Goal: Navigation & Orientation: Find specific page/section

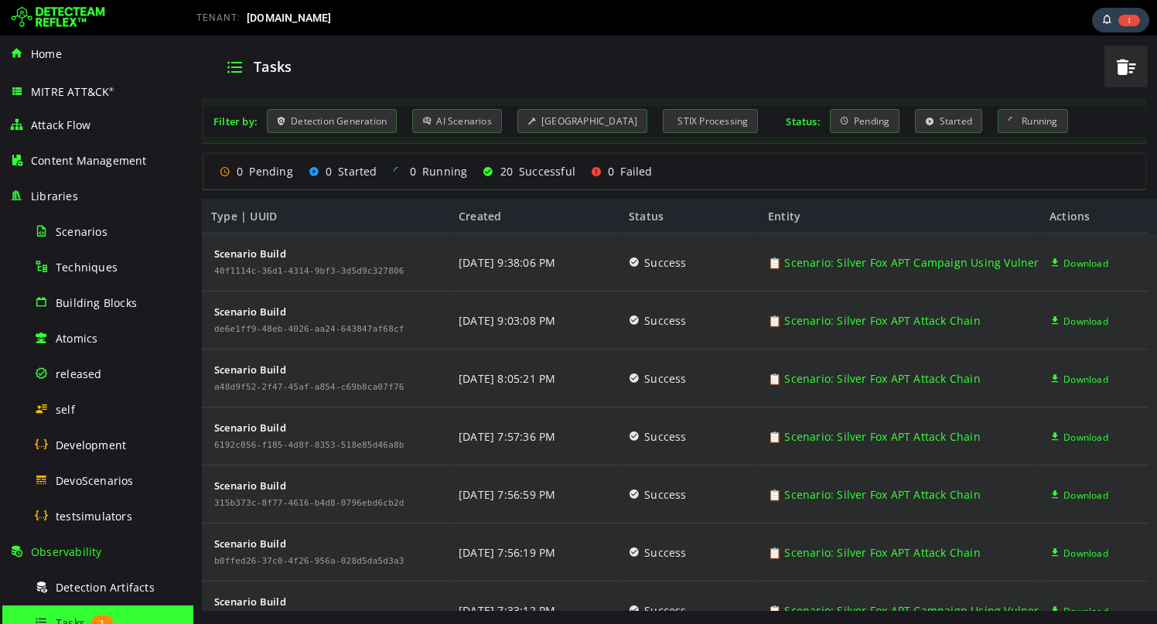
scroll to position [112, 0]
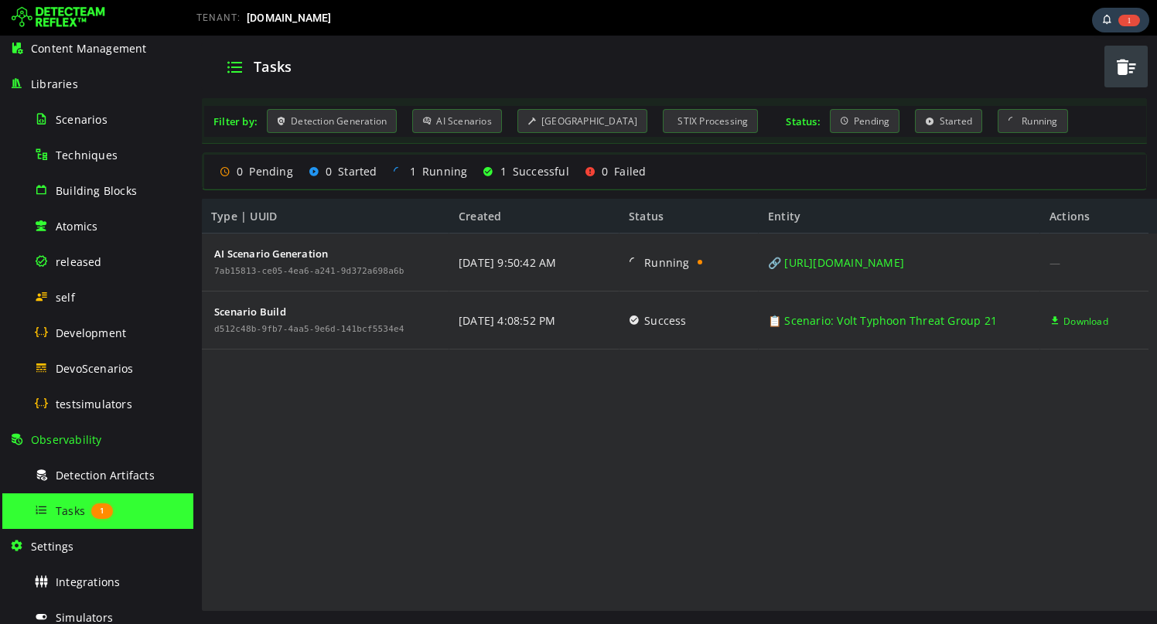
click at [1122, 57] on span "button" at bounding box center [1125, 67] width 23 height 32
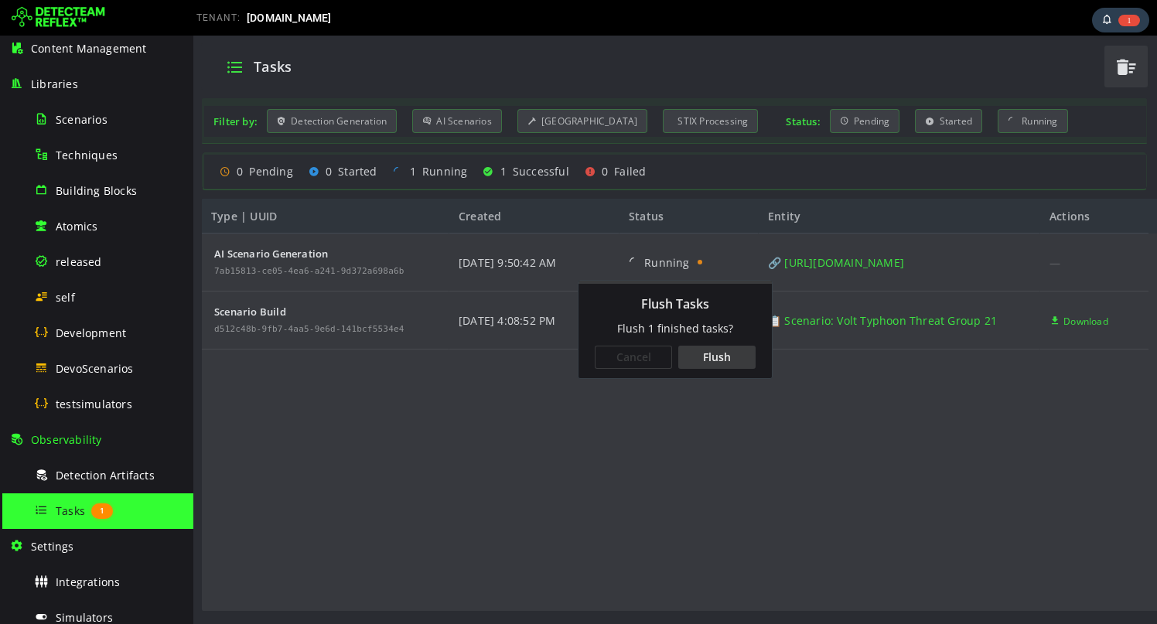
click at [701, 367] on div "Flush" at bounding box center [716, 357] width 77 height 23
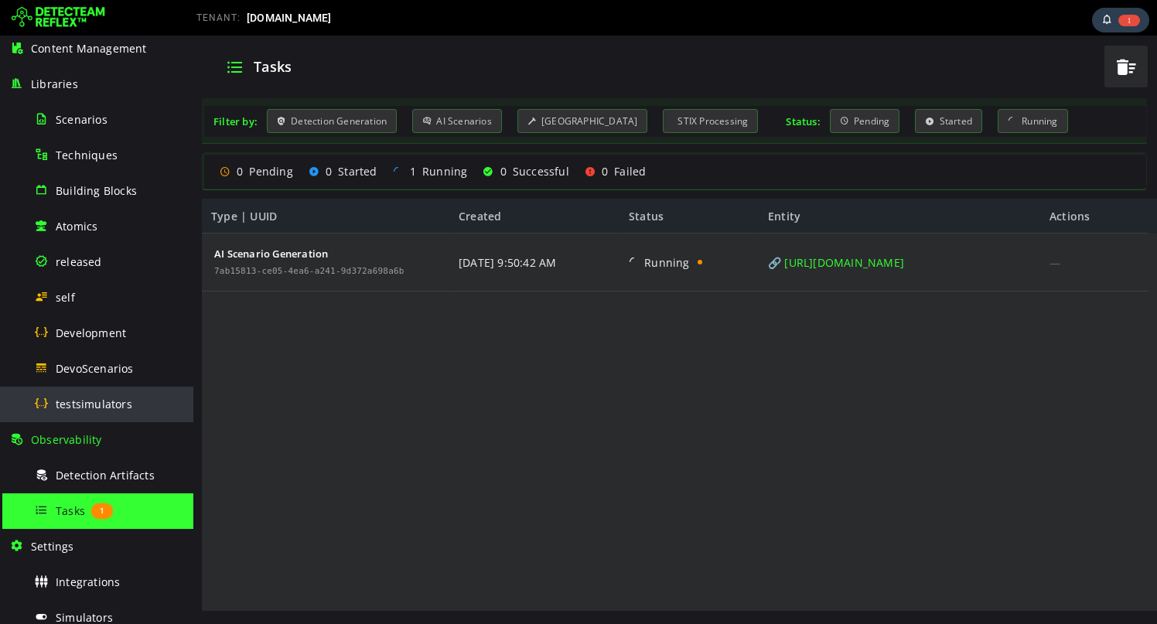
scroll to position [302, 0]
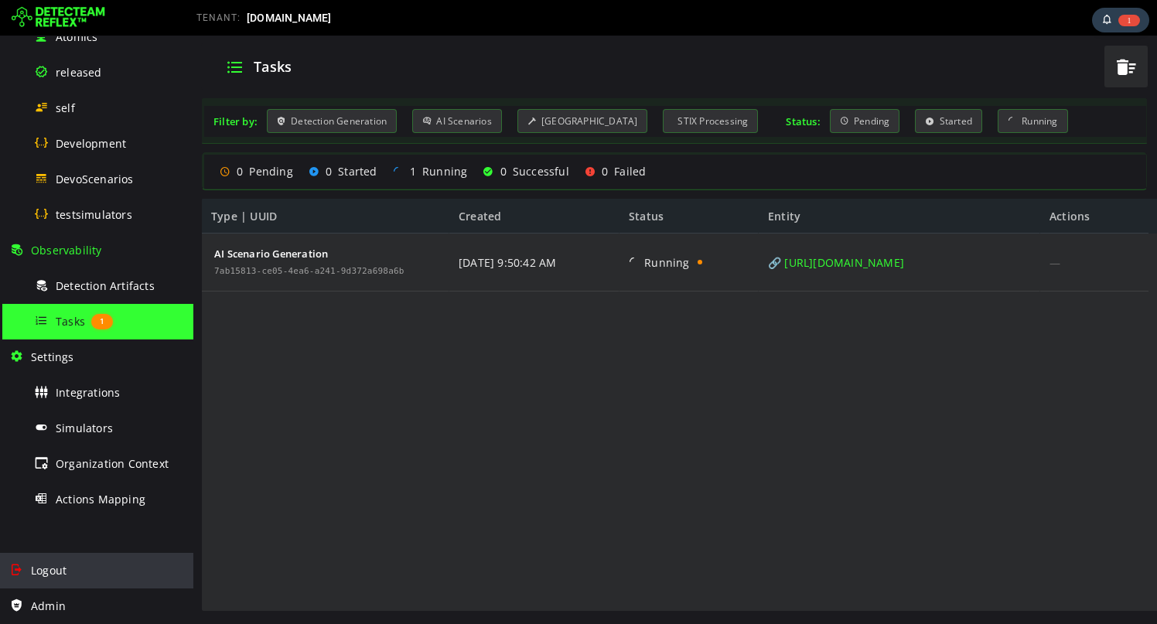
click at [67, 576] on div "Logout" at bounding box center [96, 571] width 175 height 36
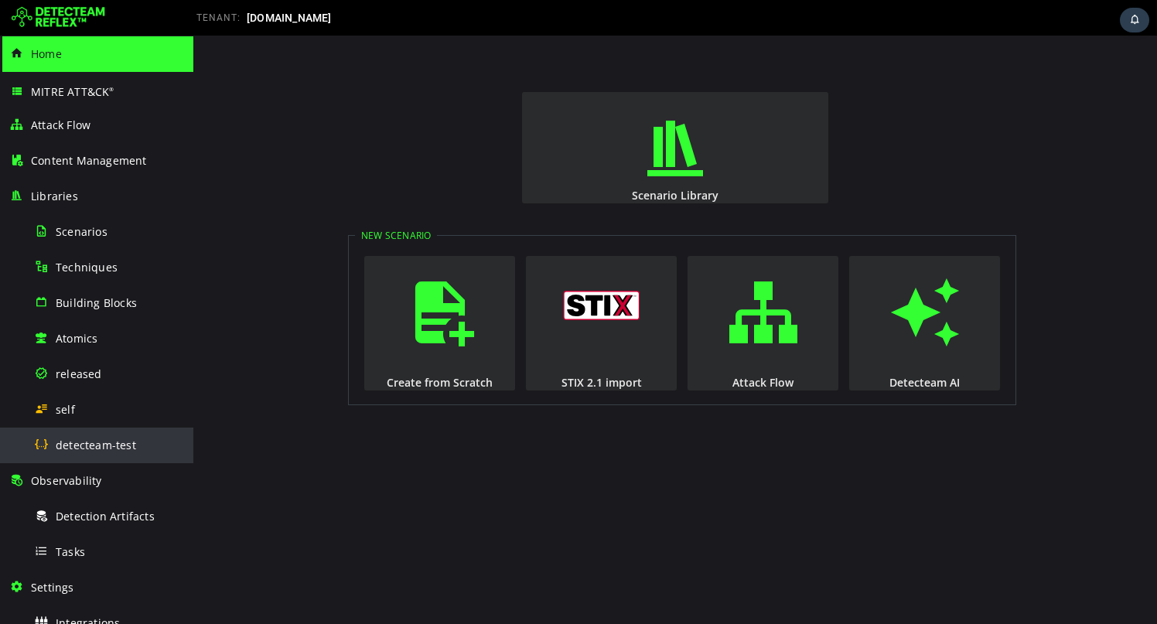
click at [116, 444] on span "detecteam-test" at bounding box center [96, 445] width 80 height 15
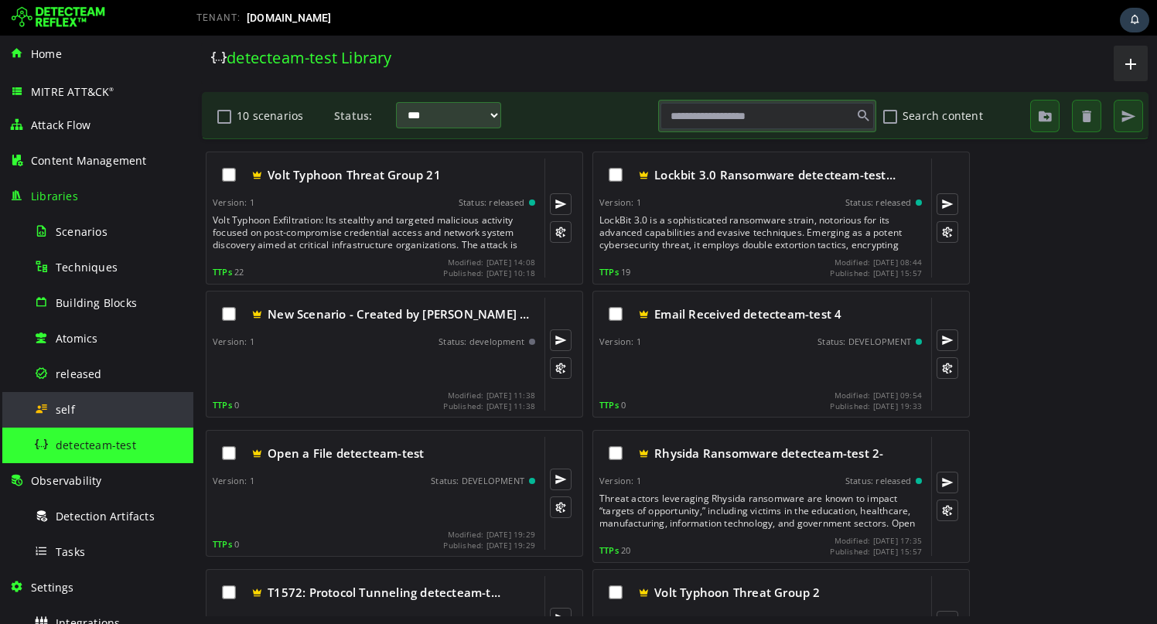
click at [107, 423] on div "self" at bounding box center [109, 409] width 150 height 35
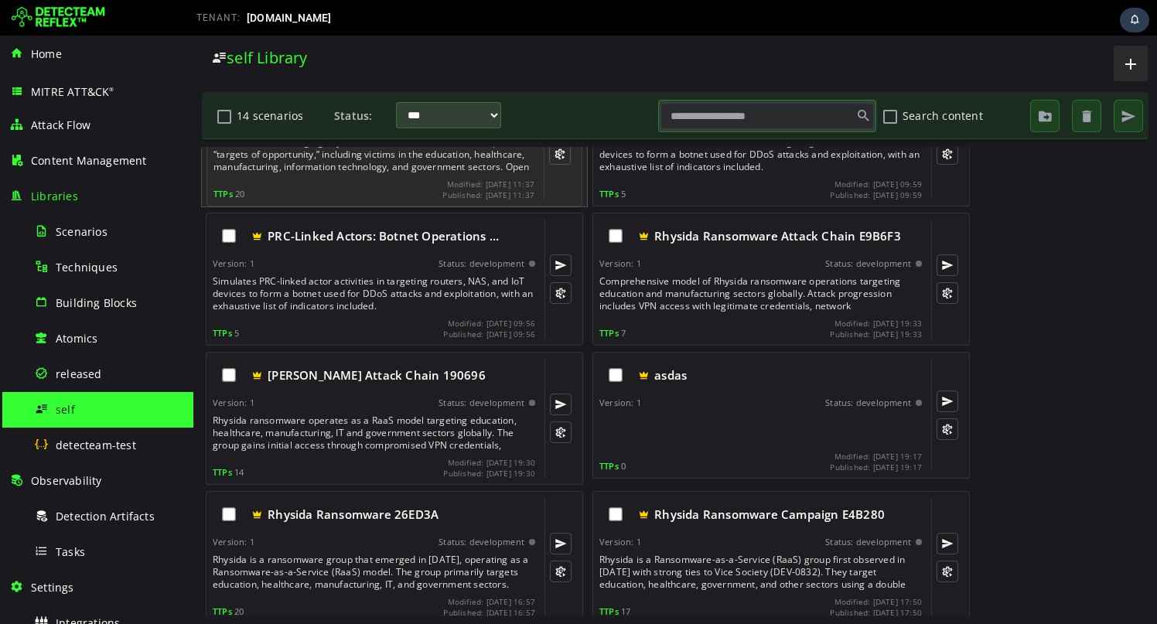
scroll to position [505, 0]
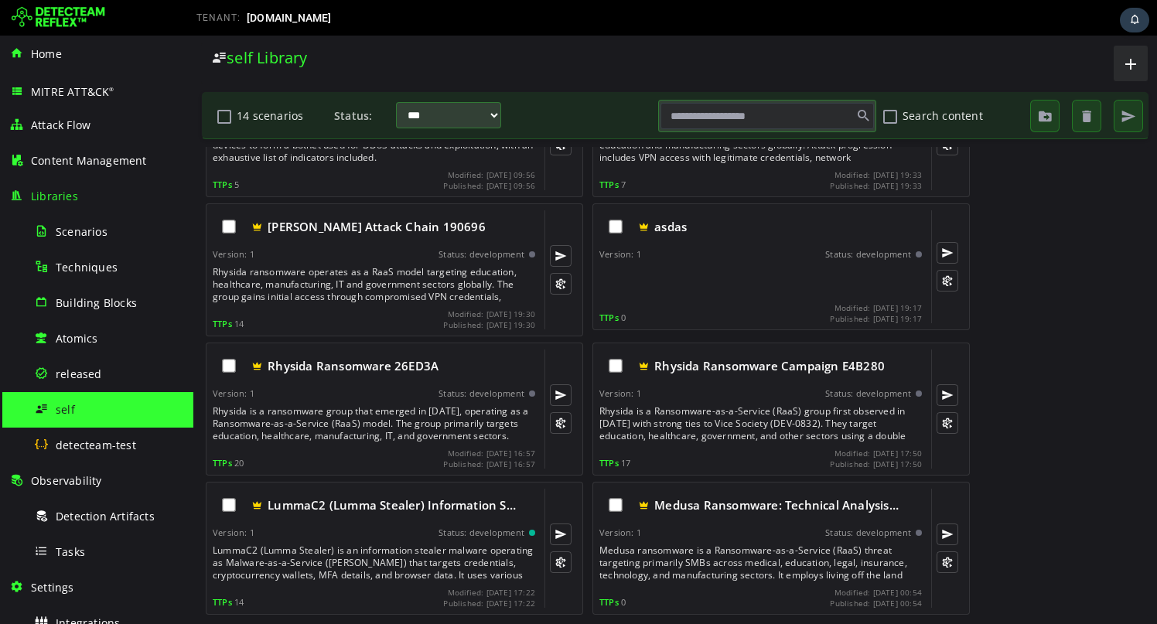
click at [56, 19] on img at bounding box center [59, 17] width 94 height 25
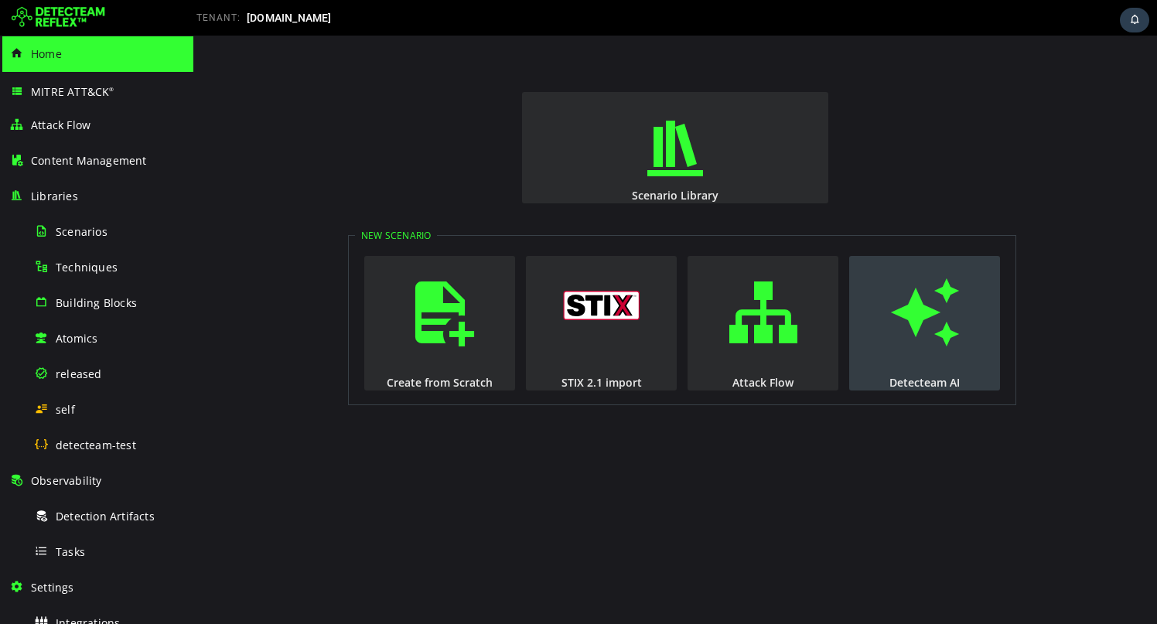
click at [928, 364] on span "button" at bounding box center [924, 312] width 15 height 105
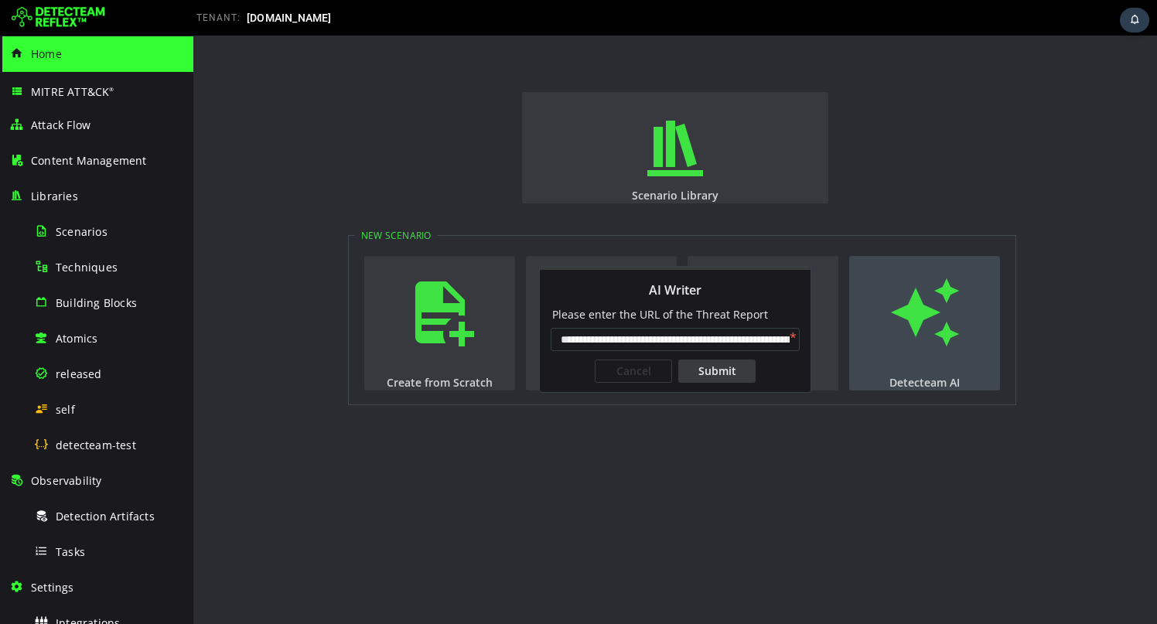
scroll to position [0, 154]
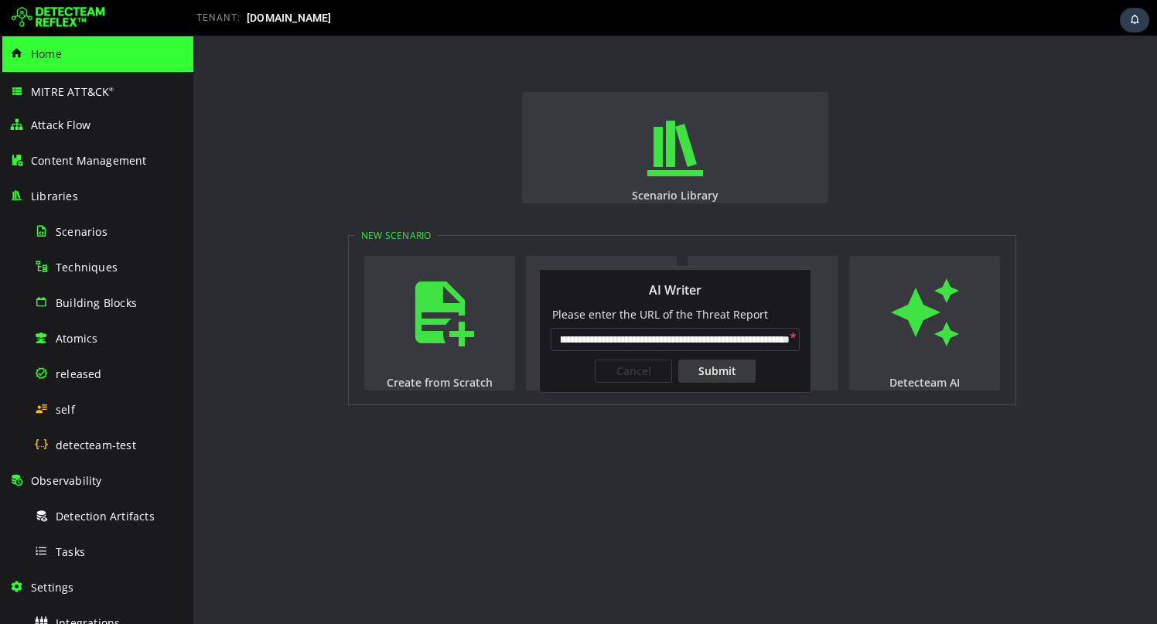
type input "**********"
click at [712, 376] on div "Submit" at bounding box center [716, 371] width 77 height 23
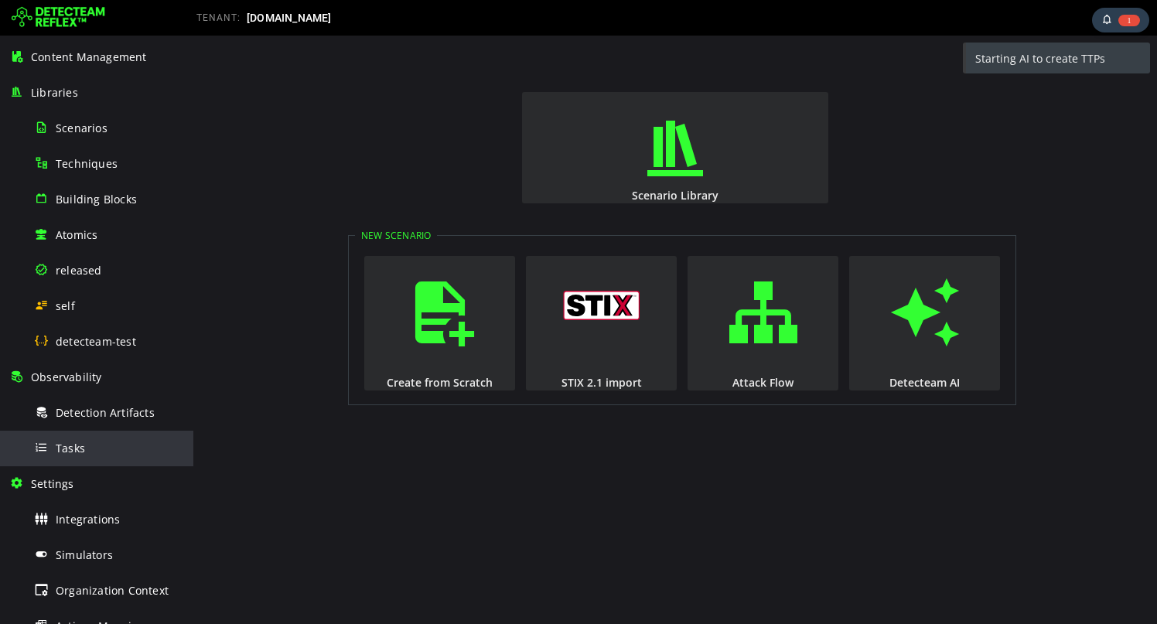
scroll to position [230, 0]
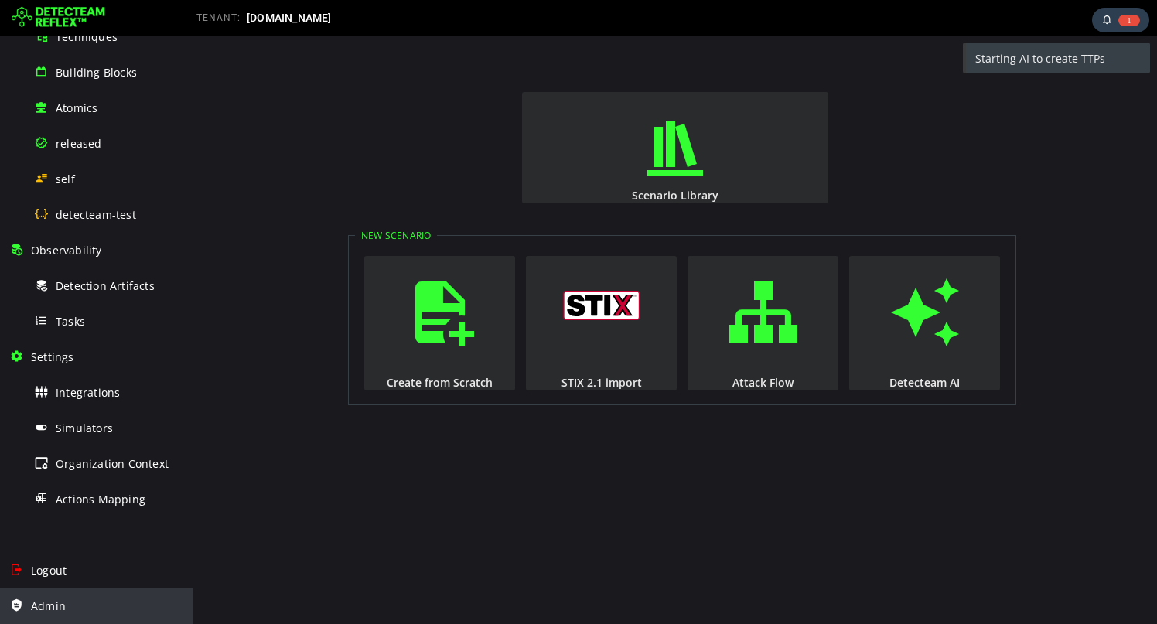
click at [79, 600] on div "Admin" at bounding box center [96, 606] width 175 height 36
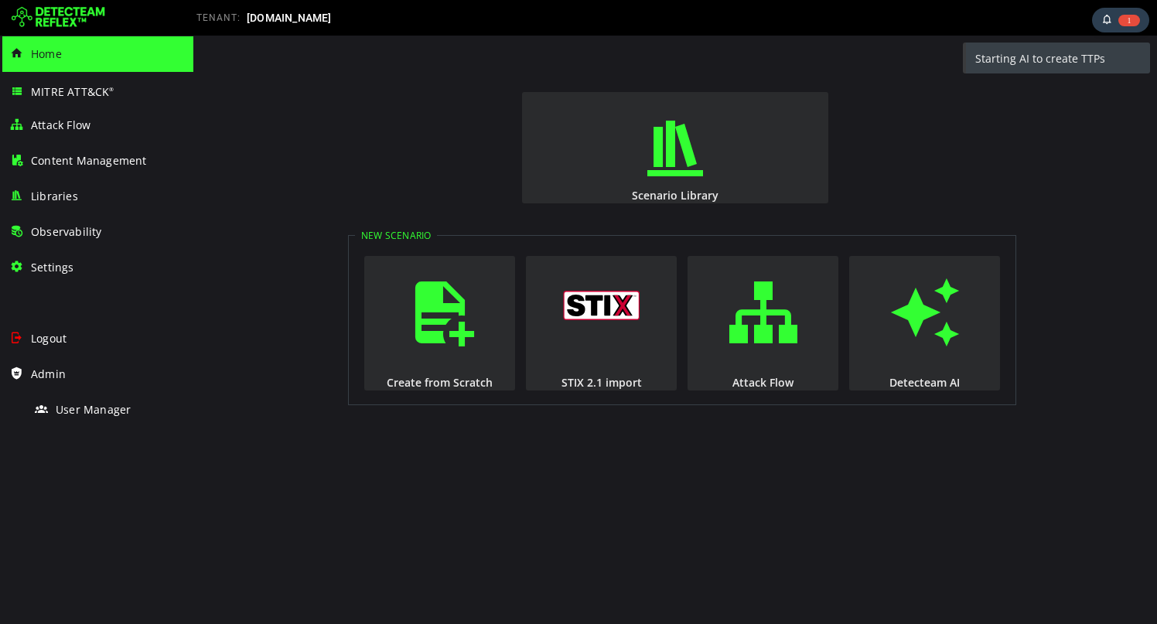
scroll to position [0, 0]
click at [92, 423] on div "User Manager" at bounding box center [109, 409] width 150 height 35
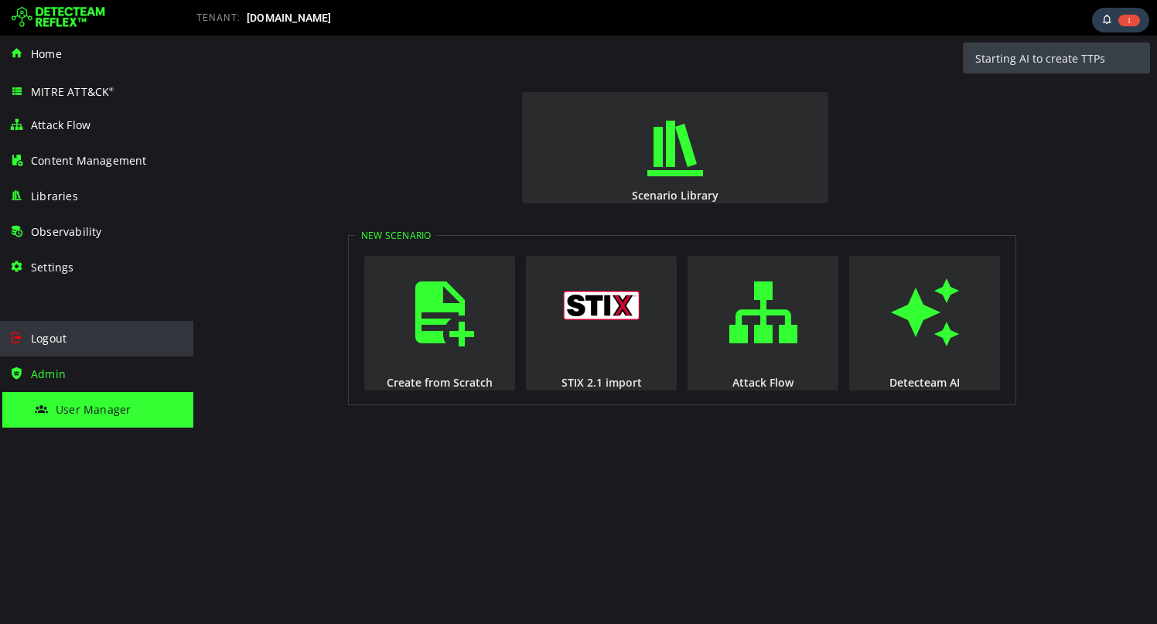
click at [32, 332] on span "Logout" at bounding box center [49, 338] width 36 height 15
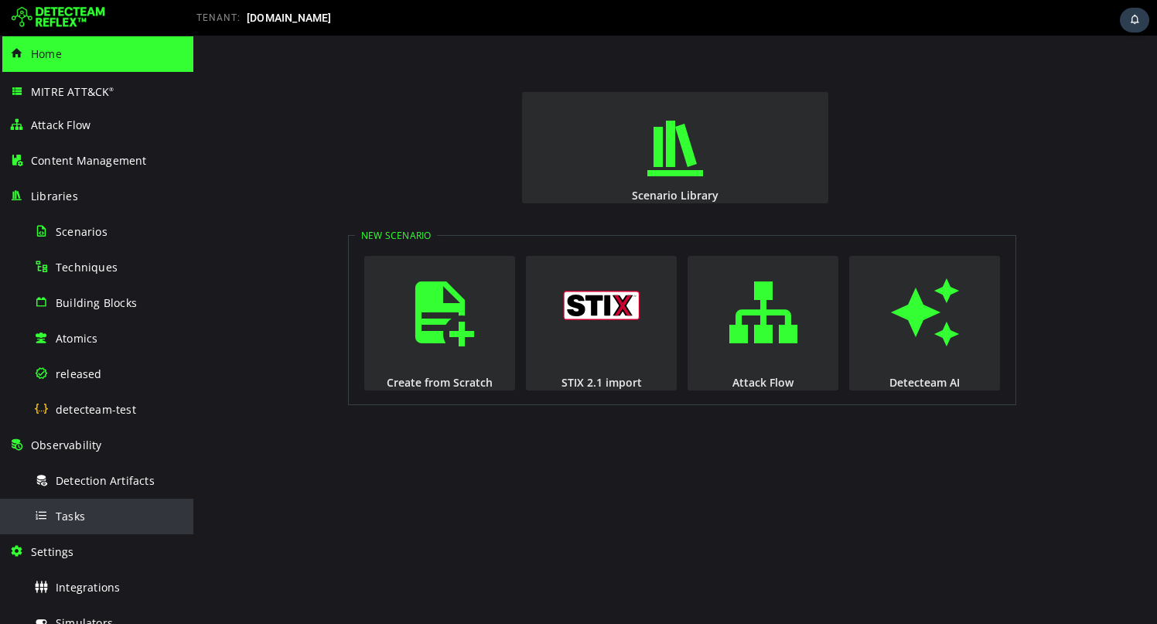
click at [101, 506] on div "Tasks" at bounding box center [109, 516] width 150 height 35
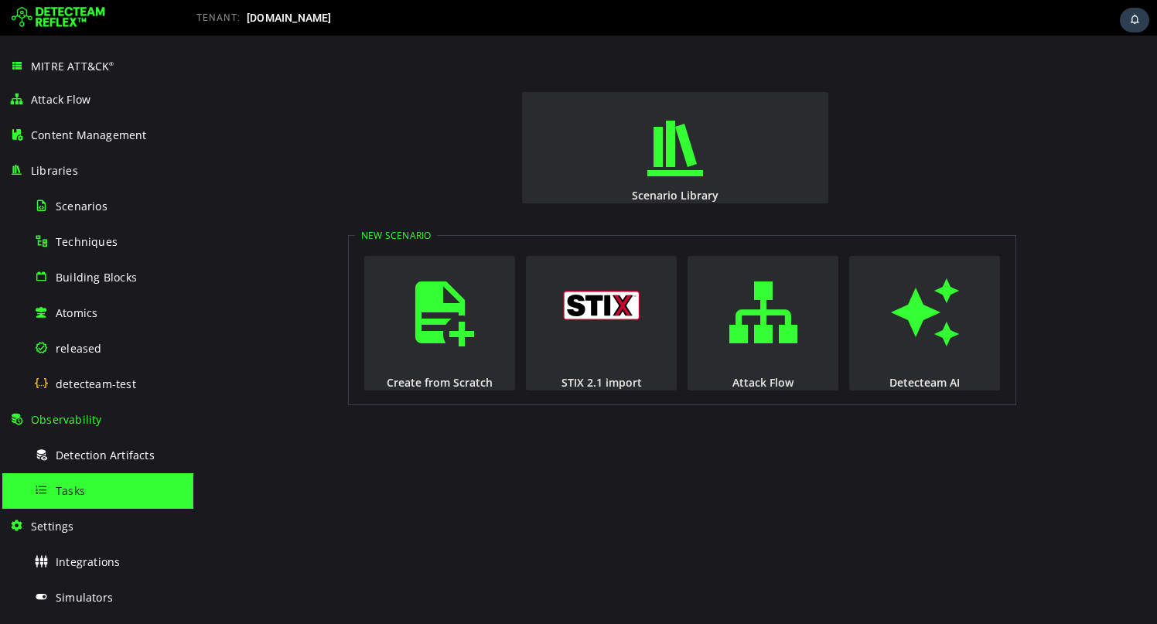
scroll to position [43, 0]
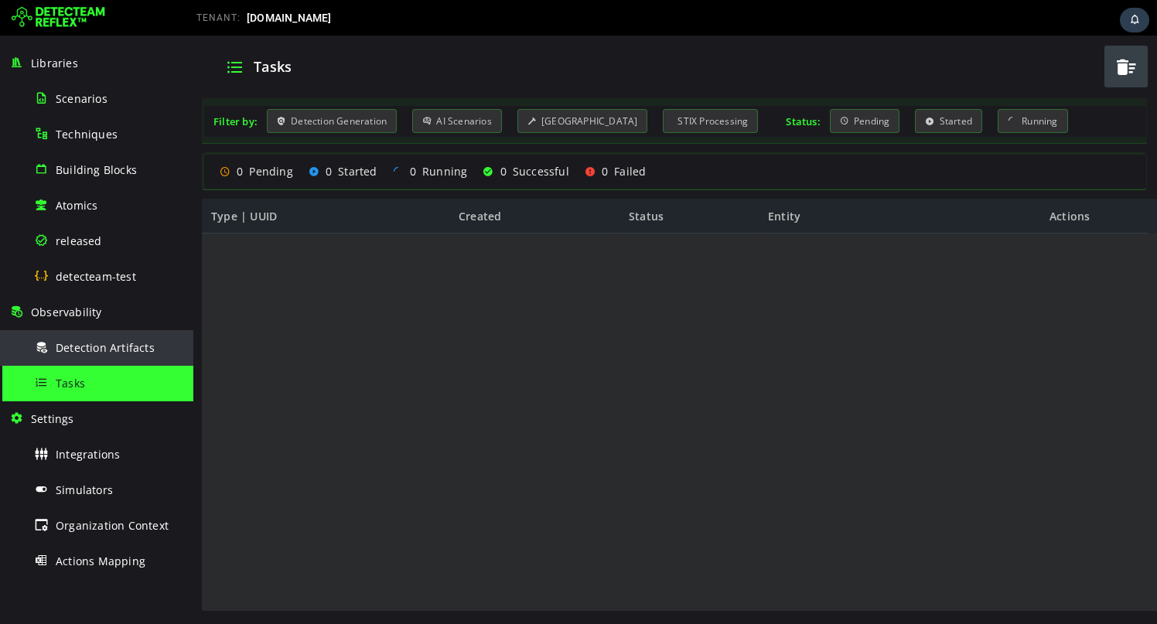
scroll to position [195, 0]
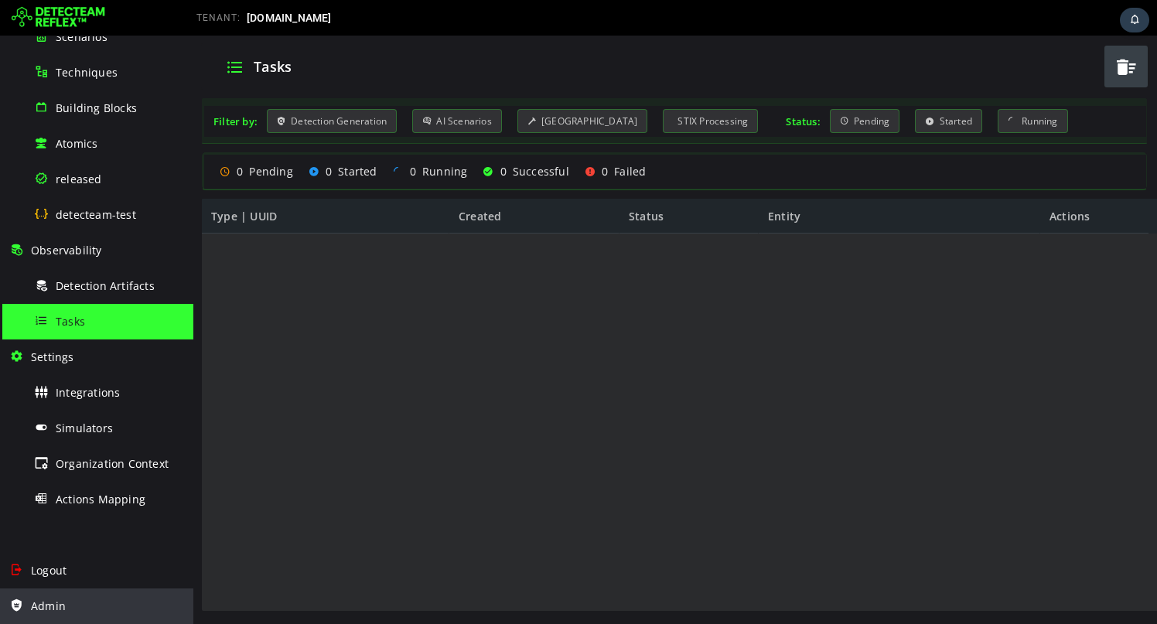
click at [58, 604] on span "Admin" at bounding box center [48, 606] width 35 height 15
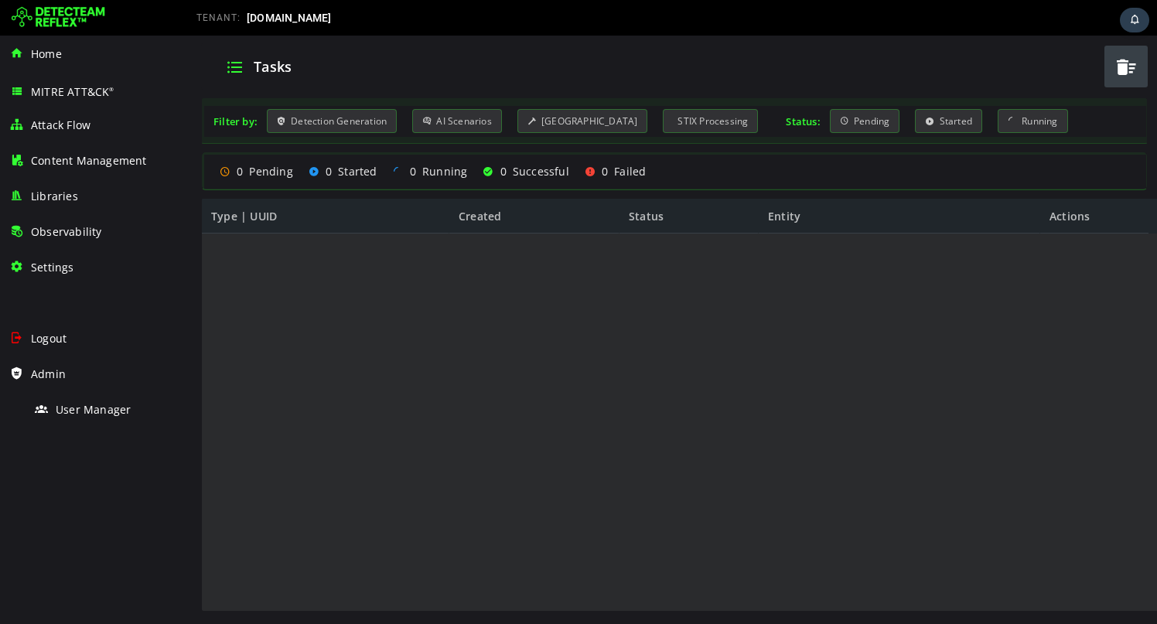
scroll to position [0, 0]
click at [67, 340] on div "Logout" at bounding box center [96, 339] width 175 height 36
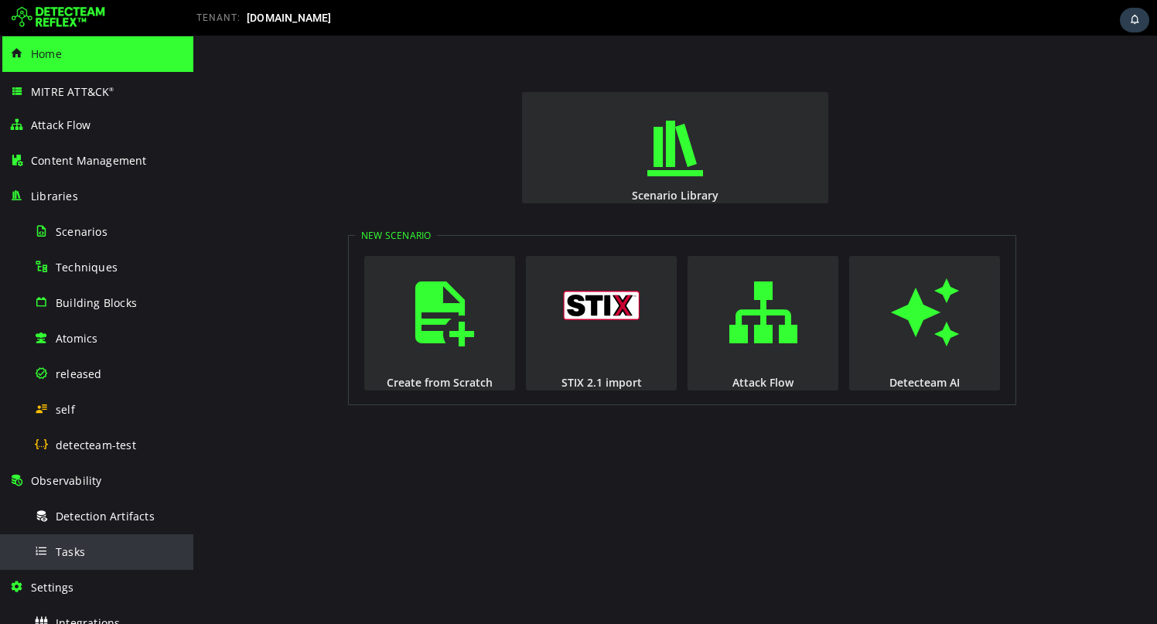
click at [84, 541] on div "Tasks" at bounding box center [109, 551] width 150 height 35
